Goal: Information Seeking & Learning: Check status

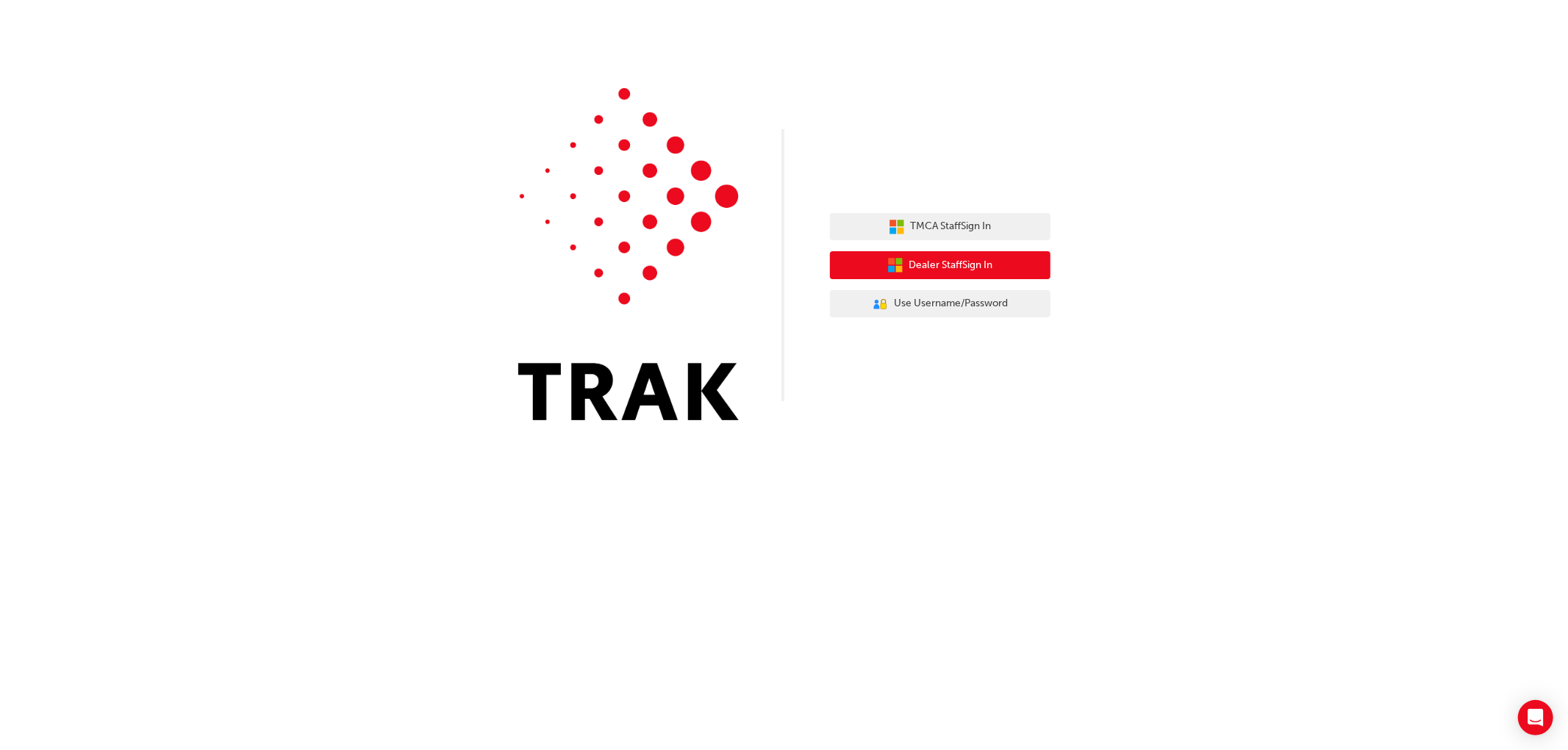
click at [957, 265] on span "Dealer Staff Sign In" at bounding box center [951, 266] width 84 height 17
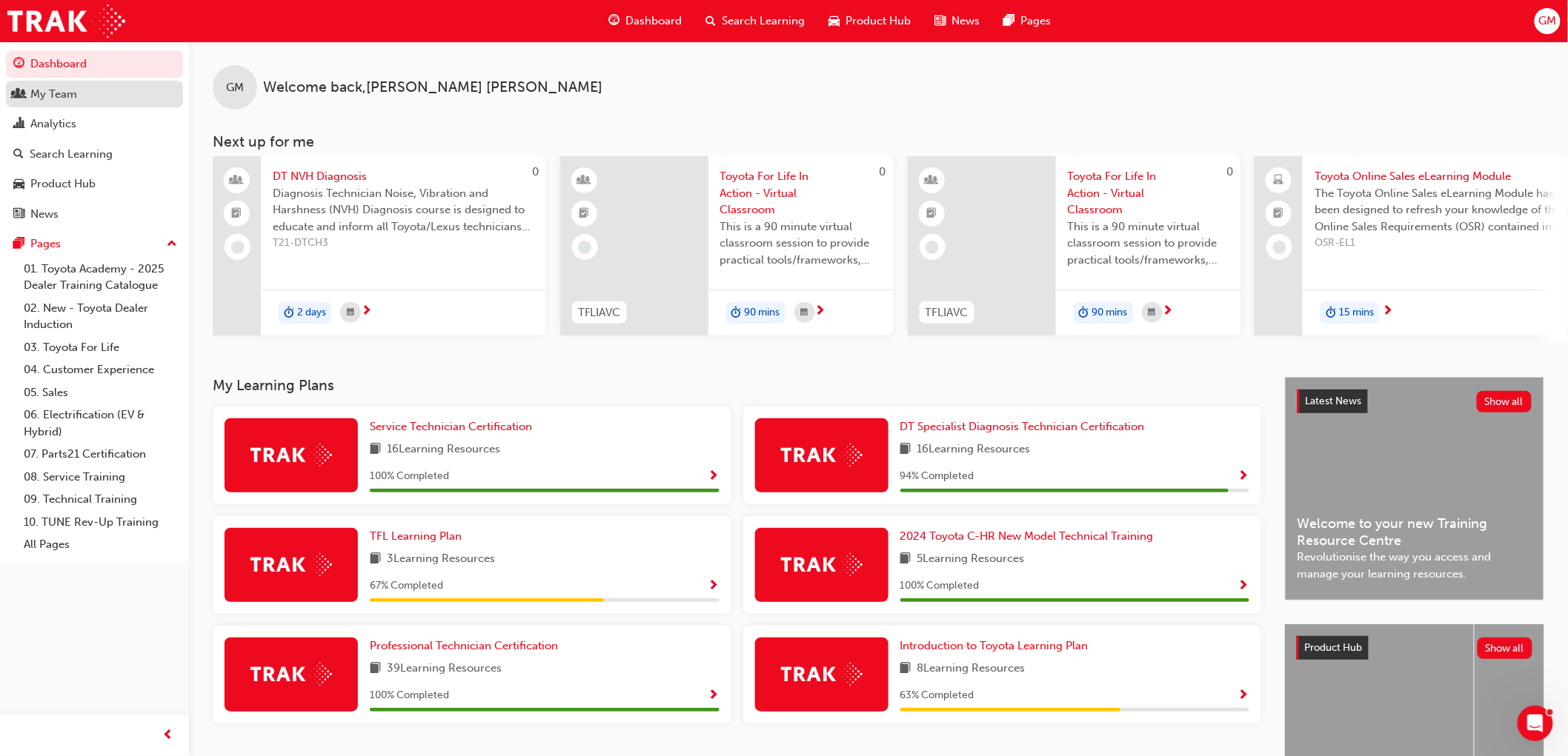
click at [77, 93] on div "My Team" at bounding box center [95, 94] width 163 height 18
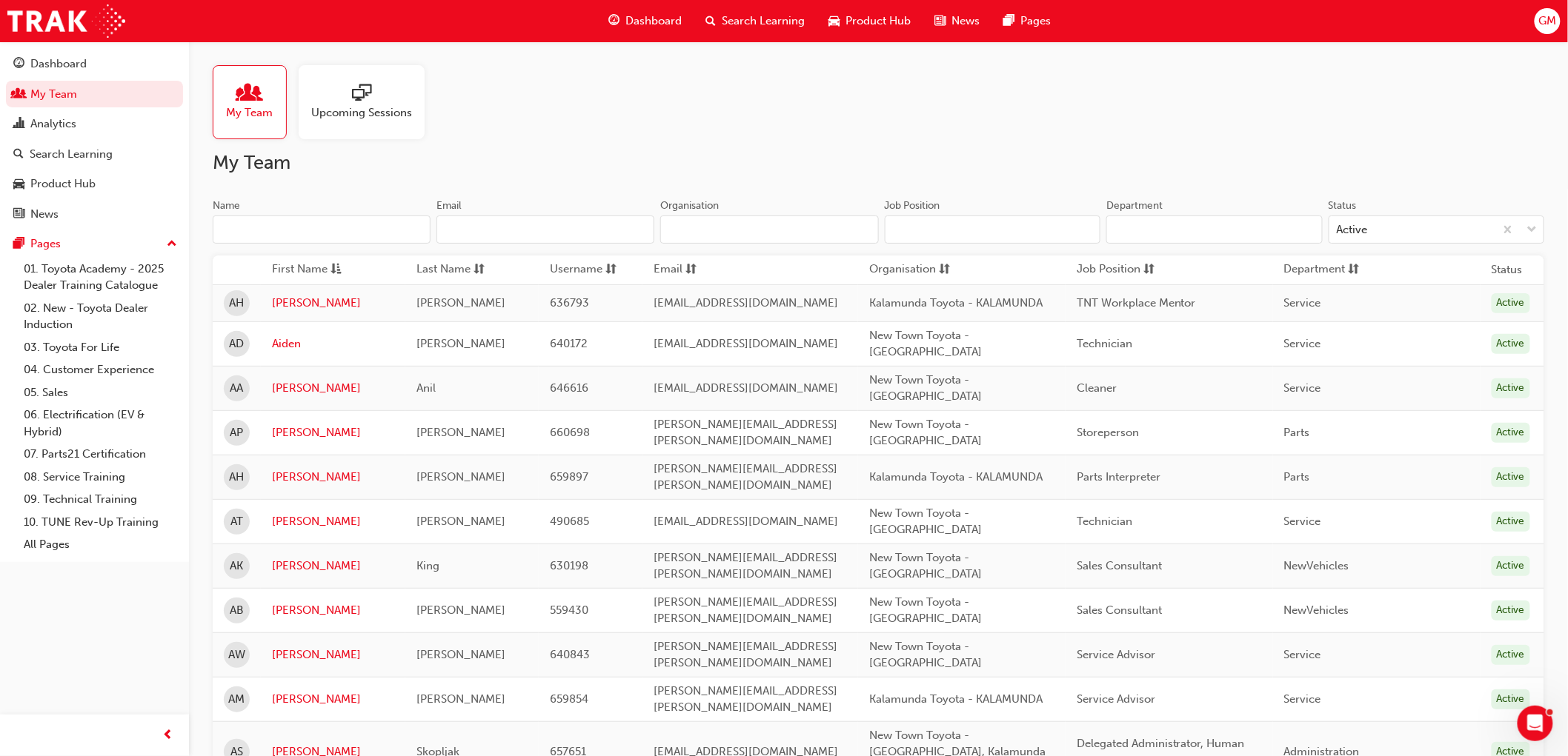
click at [372, 91] on div at bounding box center [361, 93] width 101 height 20
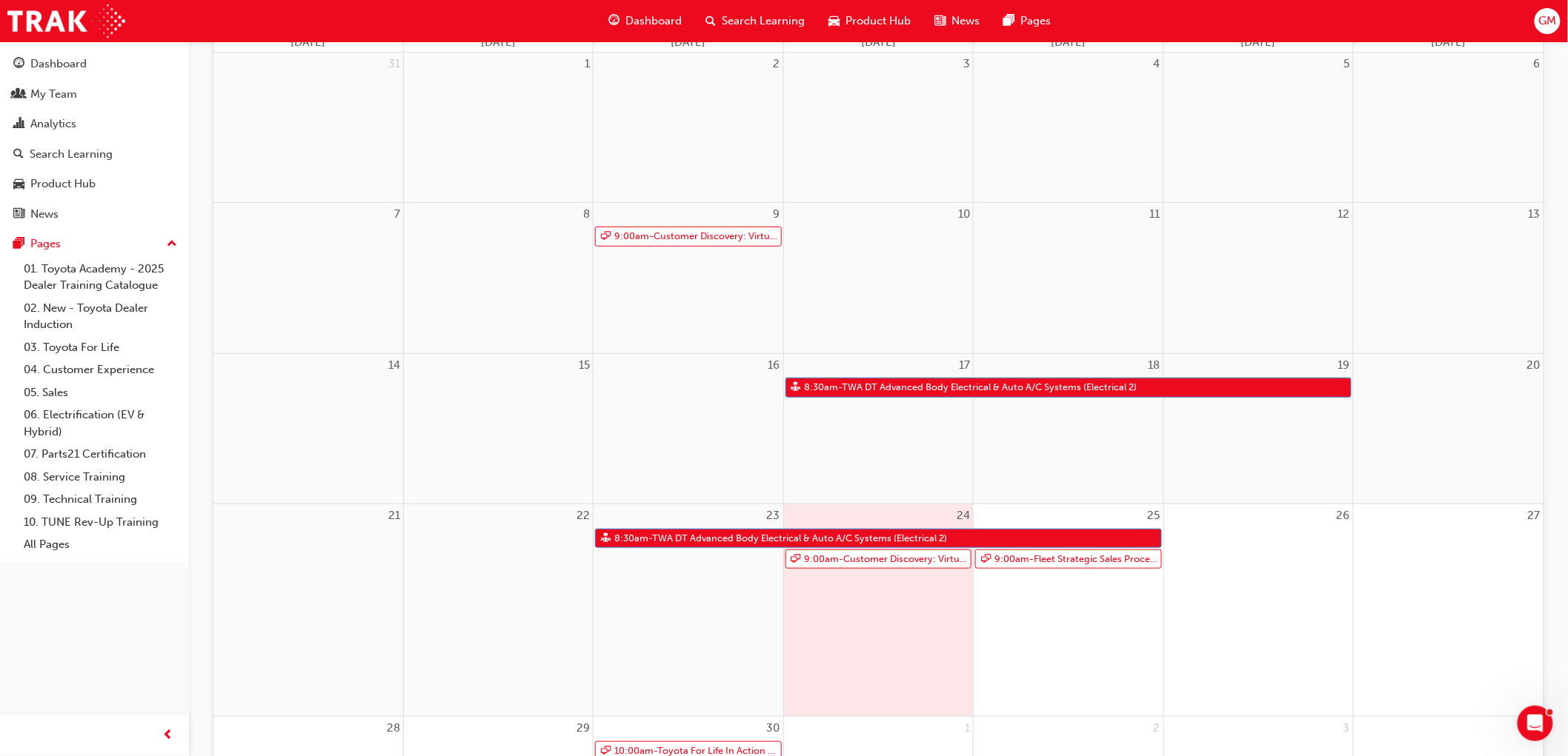
scroll to position [247, 0]
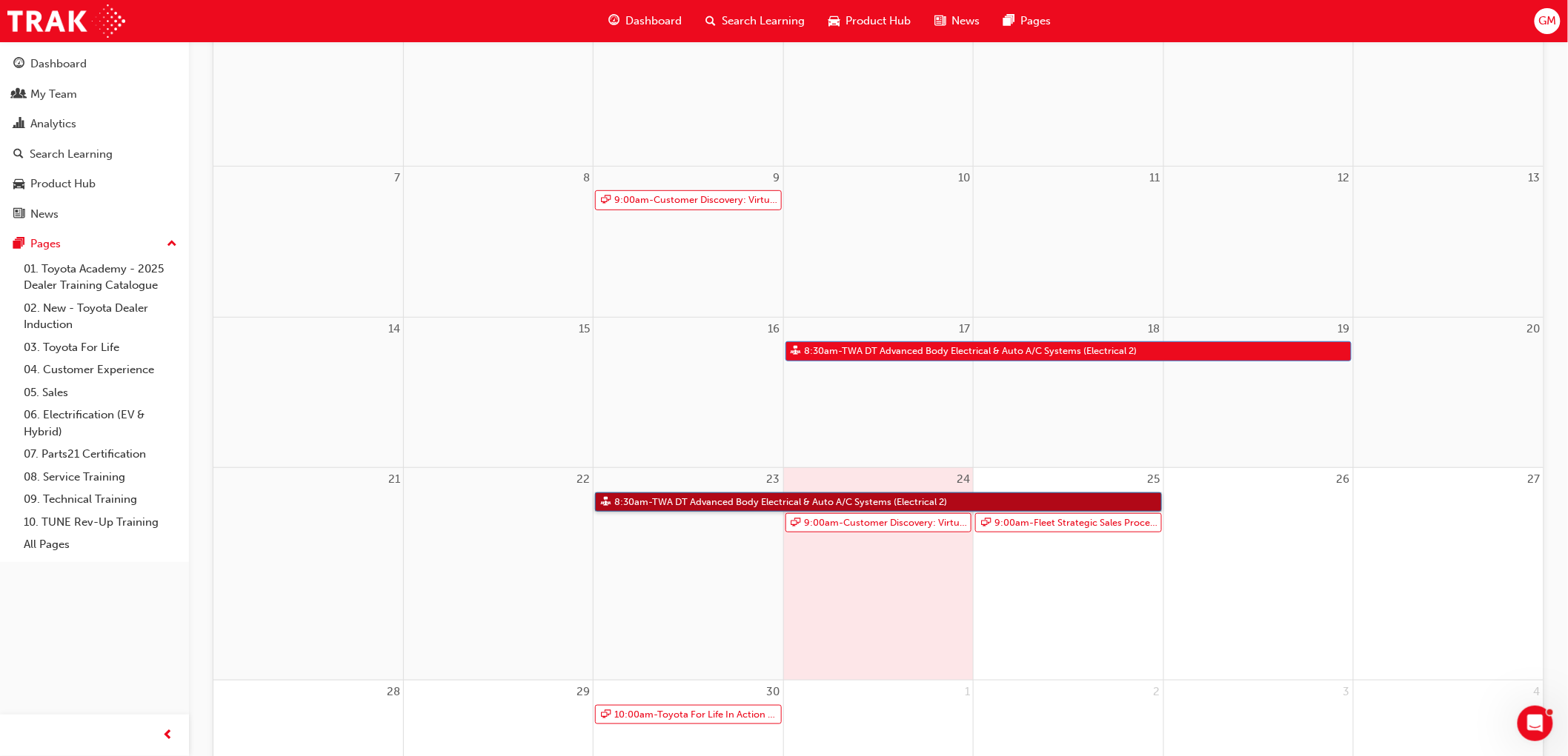
click at [842, 499] on link "8:30am - TWA DT Advanced Body Electrical & Auto A/C Systems (Electrical 2)" at bounding box center [878, 502] width 567 height 20
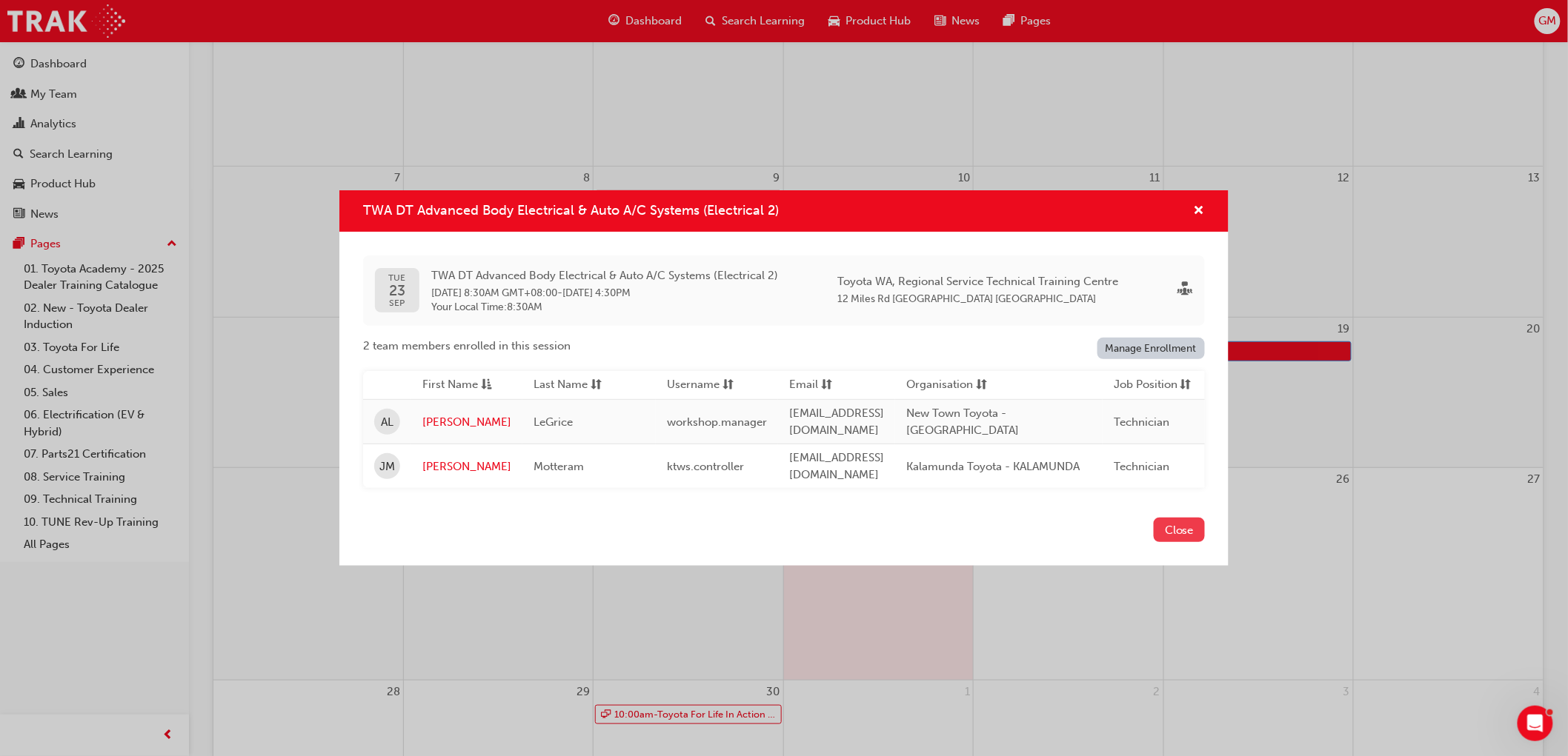
click at [1173, 528] on button "Close" at bounding box center [1180, 529] width 51 height 24
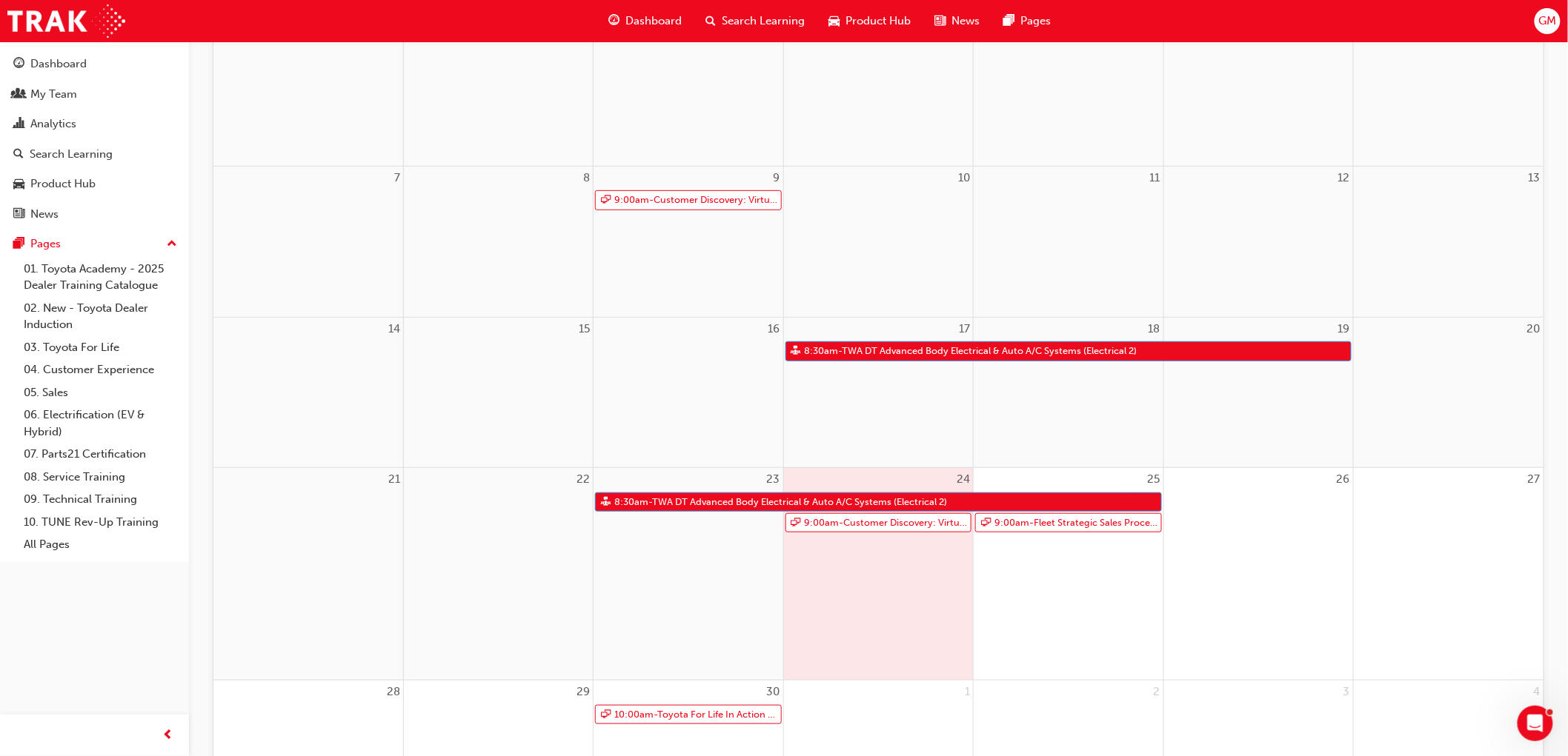
click at [1173, 528] on div "26" at bounding box center [1258, 574] width 189 height 212
click at [46, 122] on div "Analytics" at bounding box center [52, 124] width 46 height 17
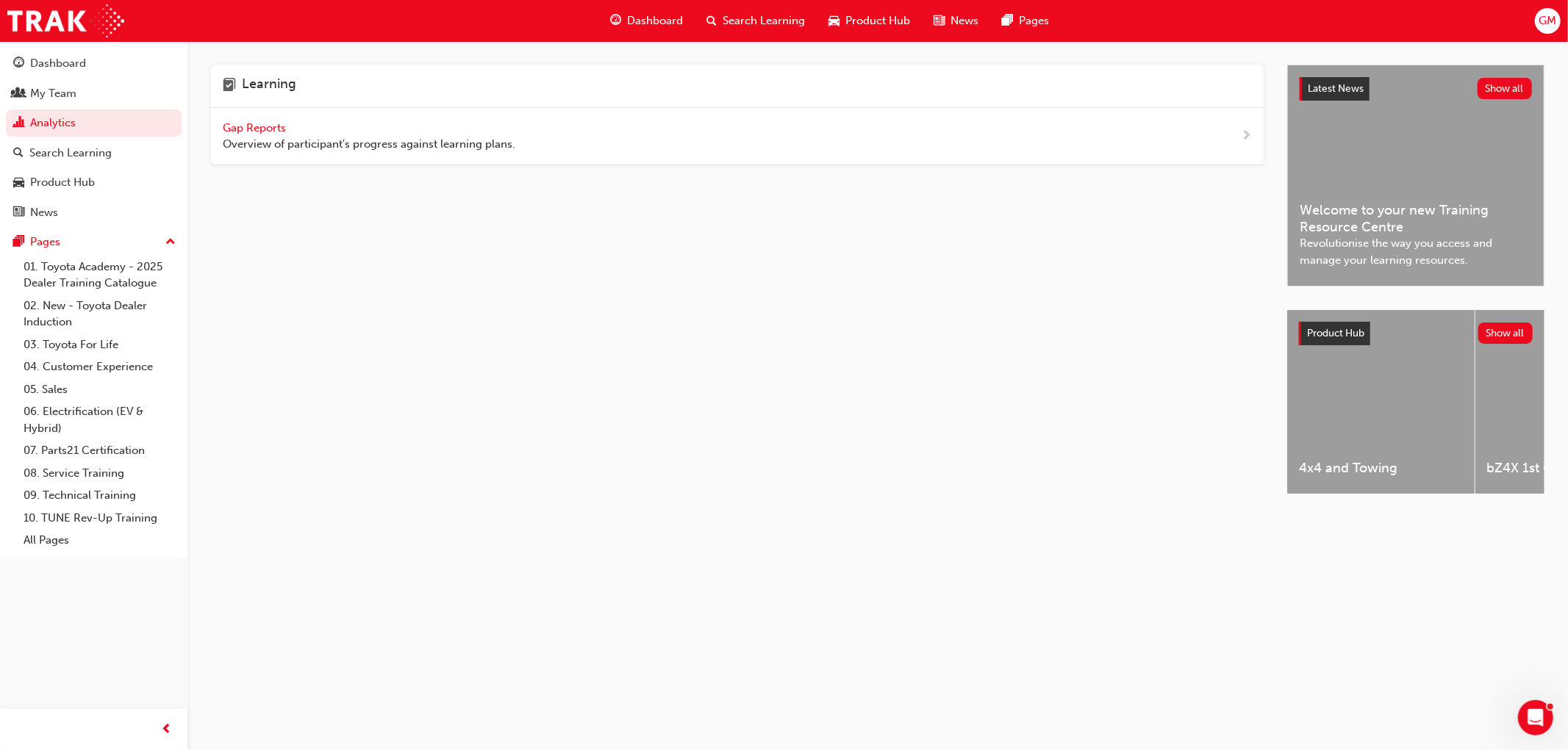
click at [267, 127] on span "Gap Reports" at bounding box center [256, 128] width 66 height 13
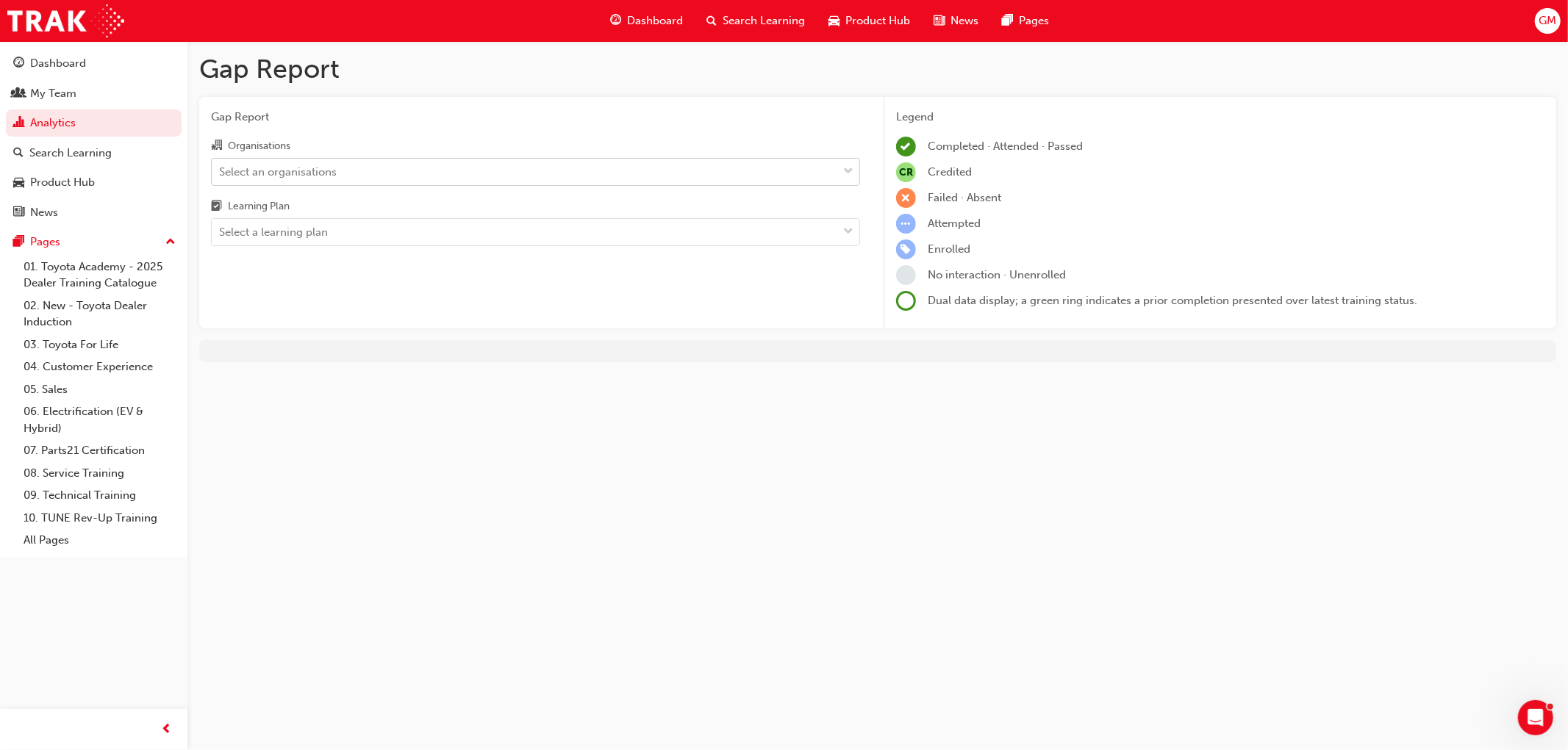
click at [268, 165] on div "Select an organisations" at bounding box center [278, 172] width 117 height 17
click at [221, 165] on input "Organisations Select an organisations" at bounding box center [220, 170] width 2 height 12
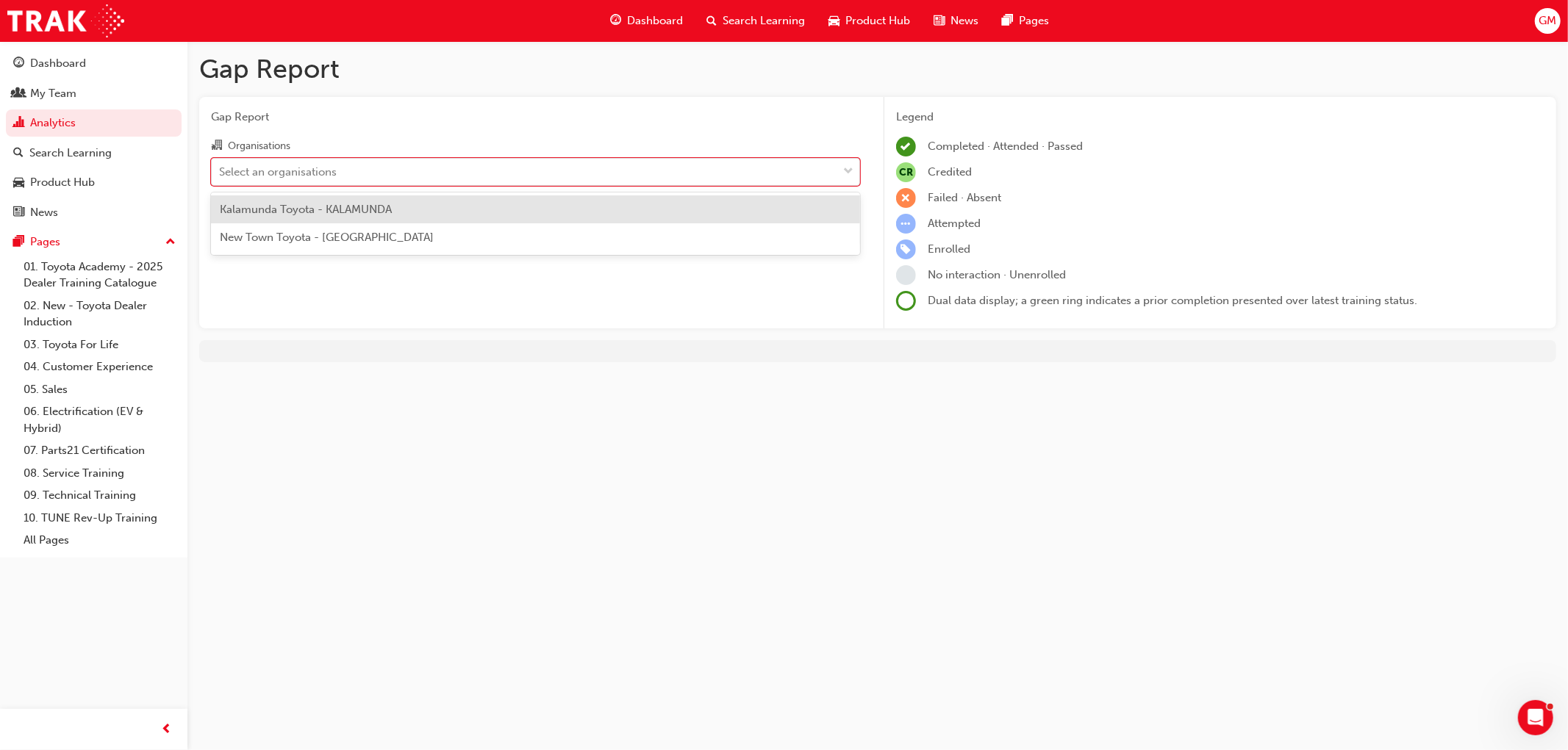
click at [283, 236] on span "New Town Toyota - WELSHPOOL" at bounding box center [327, 237] width 214 height 13
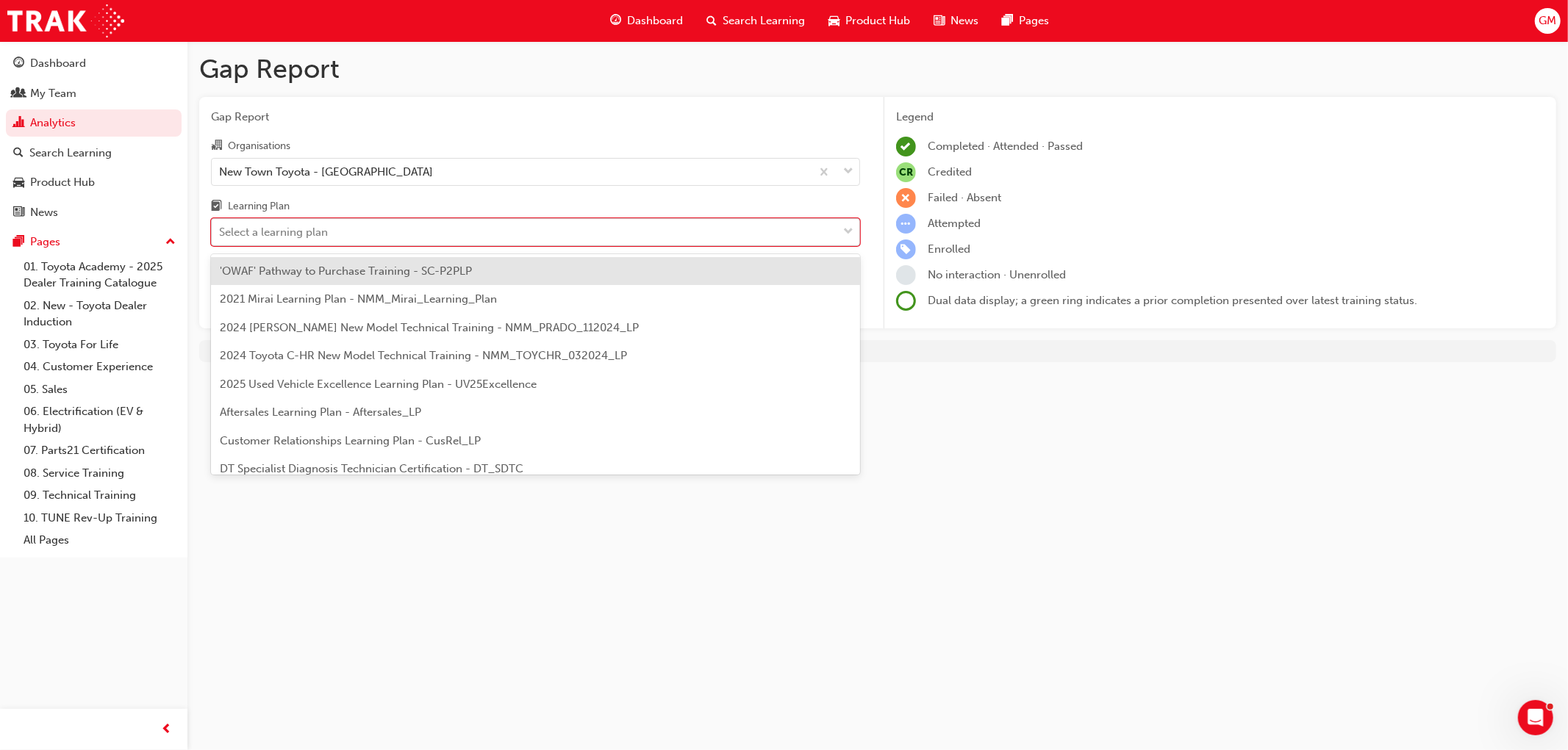
click at [278, 233] on div "Select a learning plan" at bounding box center [273, 232] width 109 height 17
click at [221, 233] on input "Learning Plan option 'OWAF' Pathway to Purchase Training - SC-P2PLP focused, 1 …" at bounding box center [220, 231] width 2 height 12
click at [269, 466] on span "DT Specialist Diagnosis Technician Certification - DT_SDTC" at bounding box center [372, 469] width 304 height 13
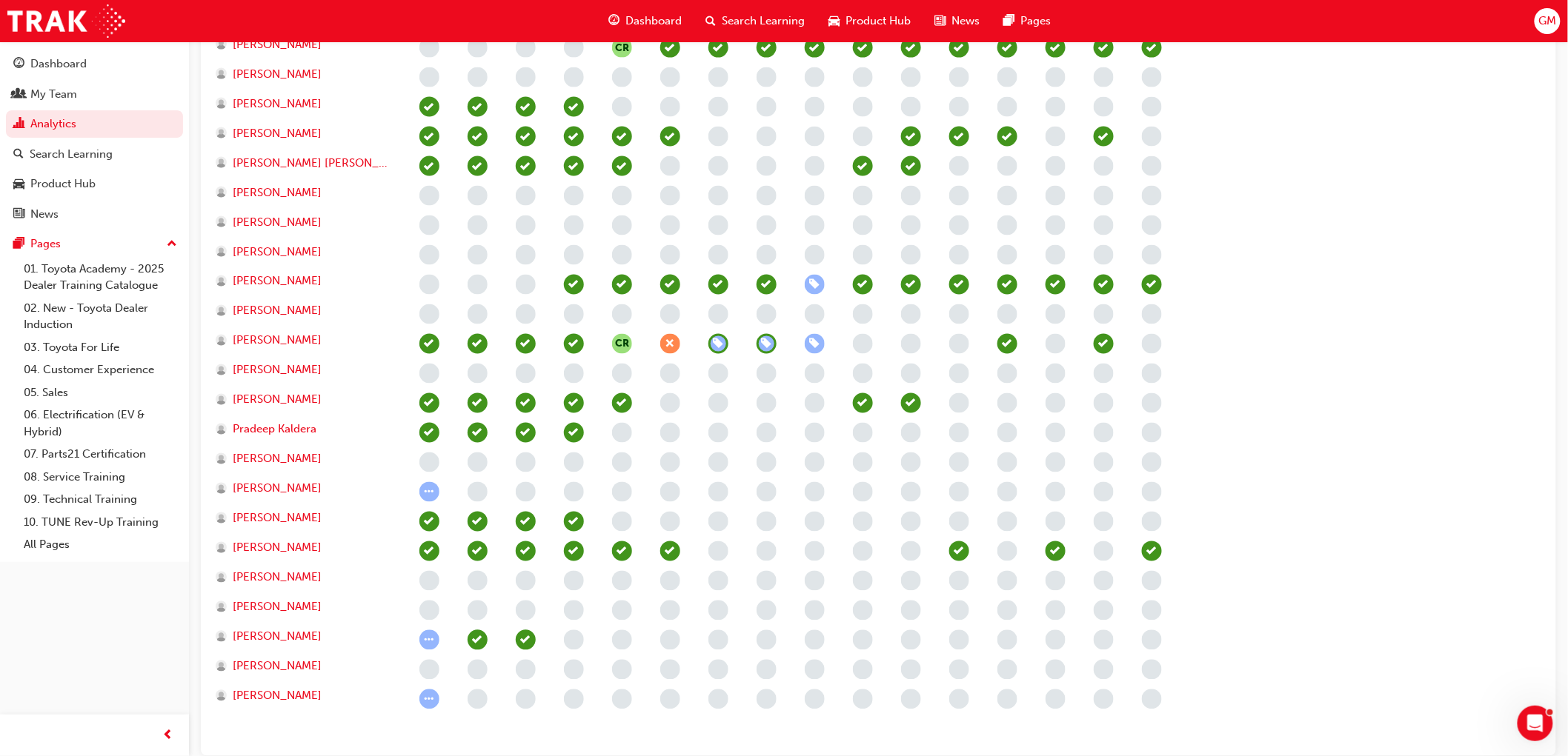
scroll to position [815, 0]
